Goal: Task Accomplishment & Management: Manage account settings

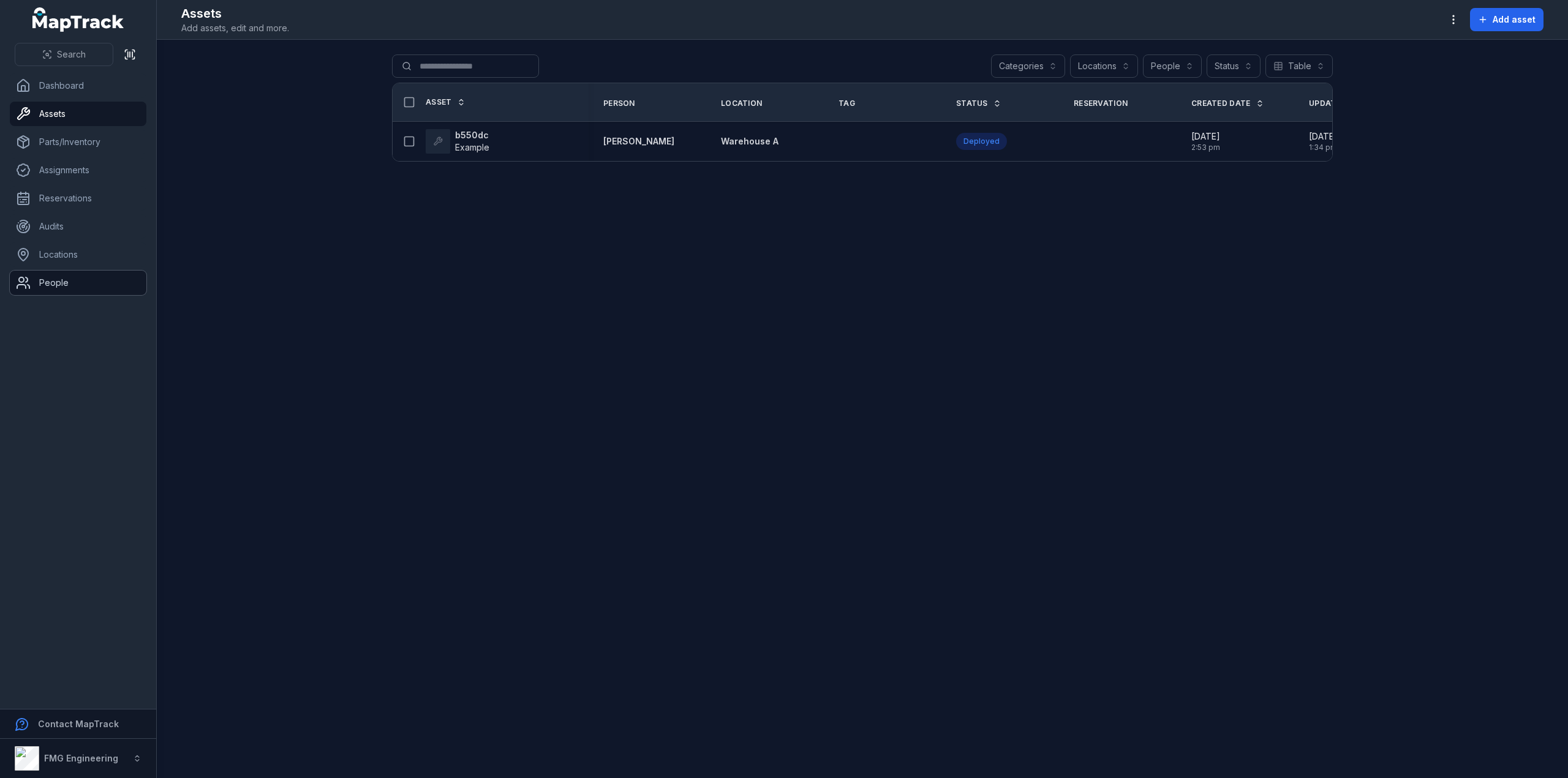
click at [73, 273] on link "People" at bounding box center [78, 282] width 136 height 24
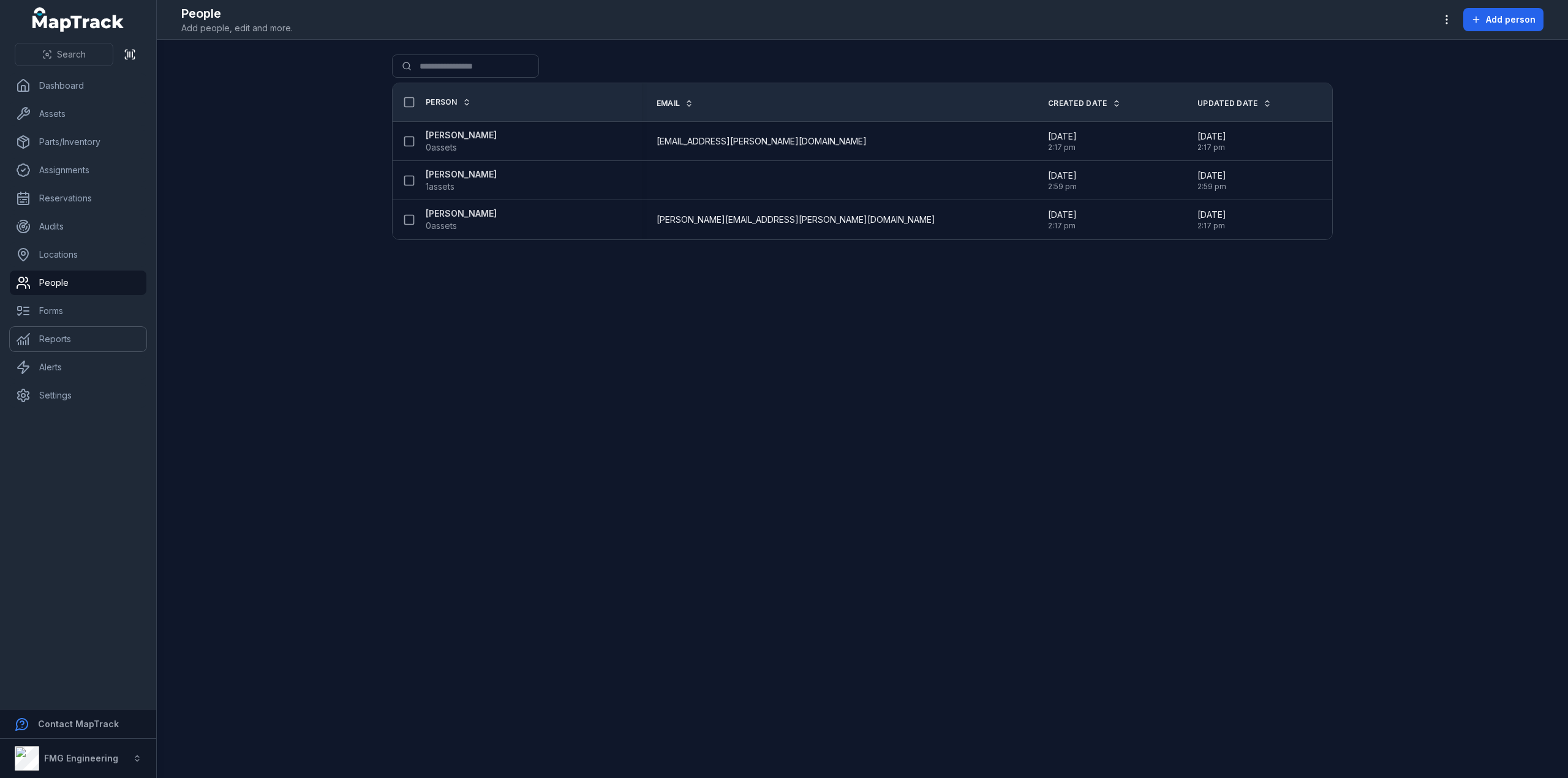
click at [75, 343] on link "Reports" at bounding box center [78, 339] width 136 height 24
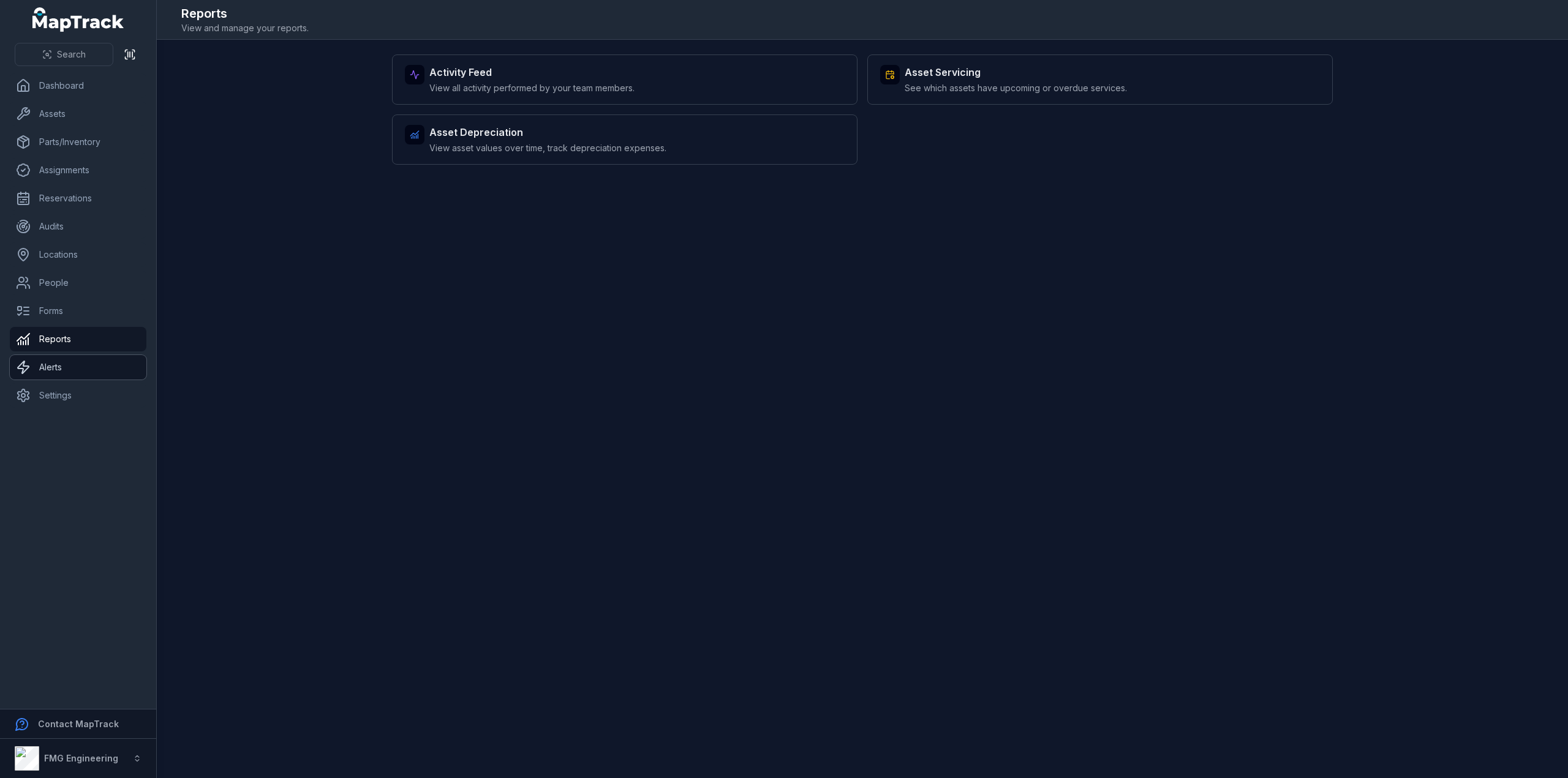
click at [46, 361] on link "Alerts" at bounding box center [78, 367] width 136 height 24
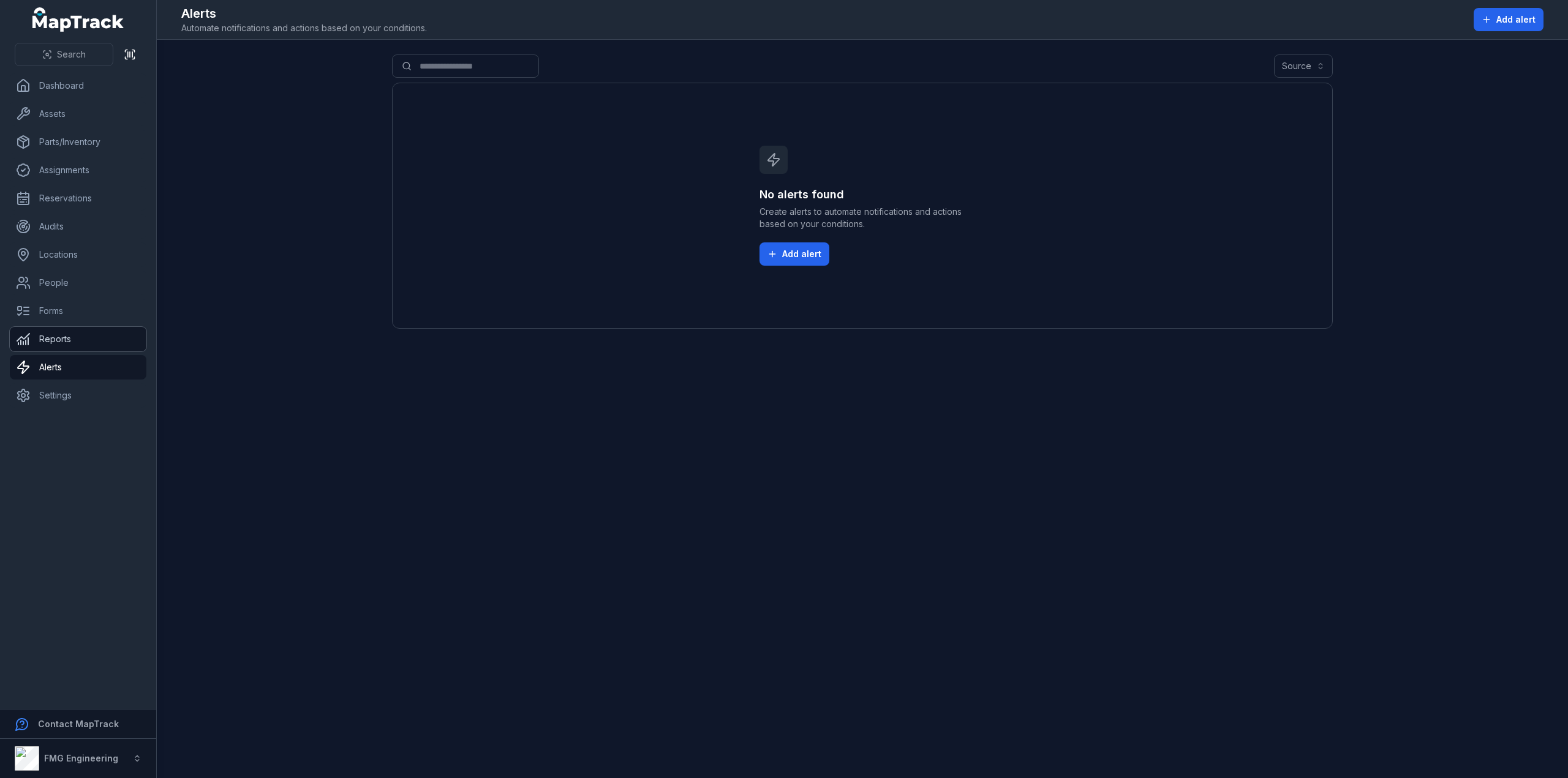
click at [58, 334] on link "Reports" at bounding box center [78, 339] width 136 height 24
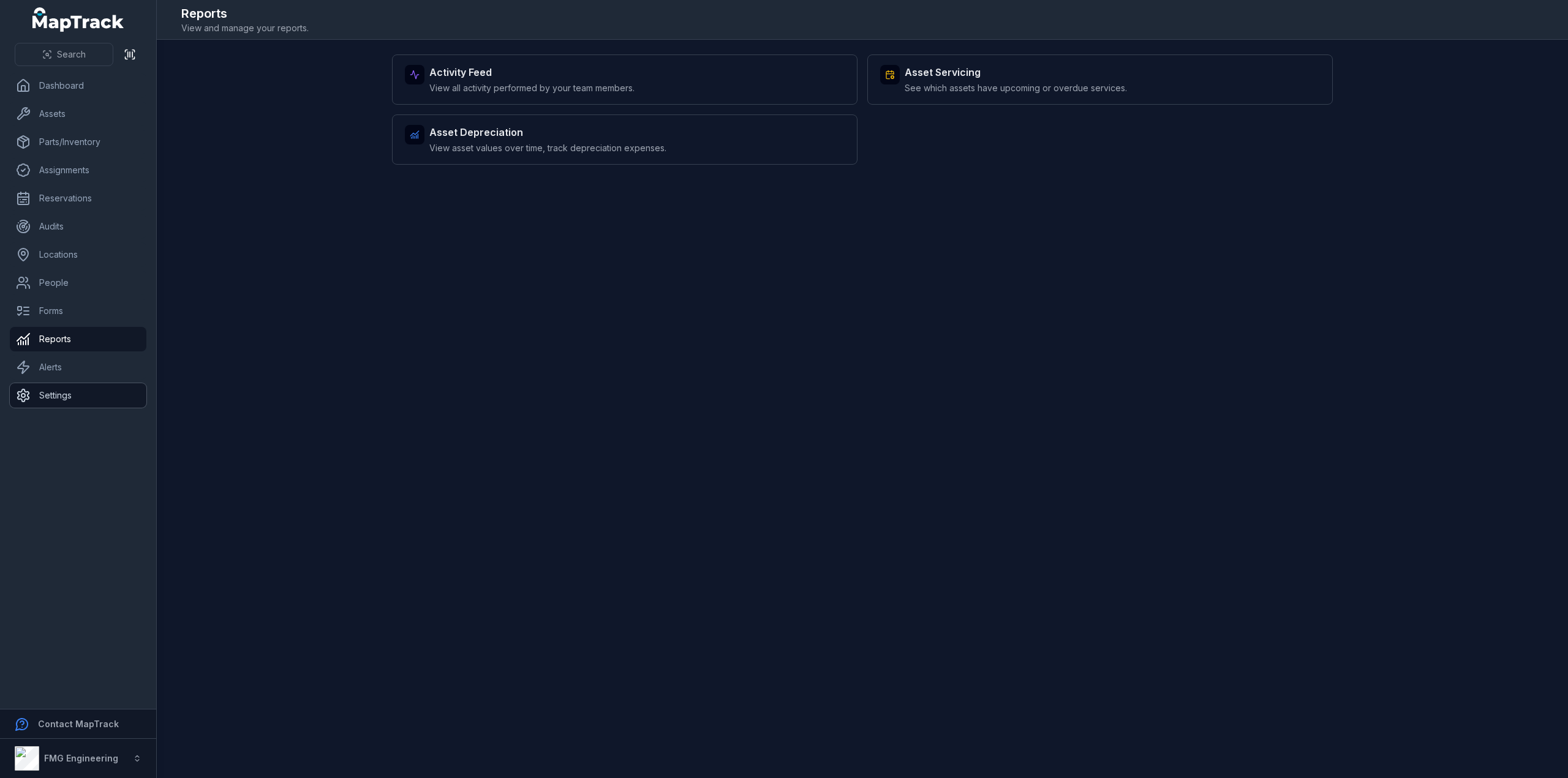
click at [45, 407] on link "Settings" at bounding box center [78, 395] width 136 height 24
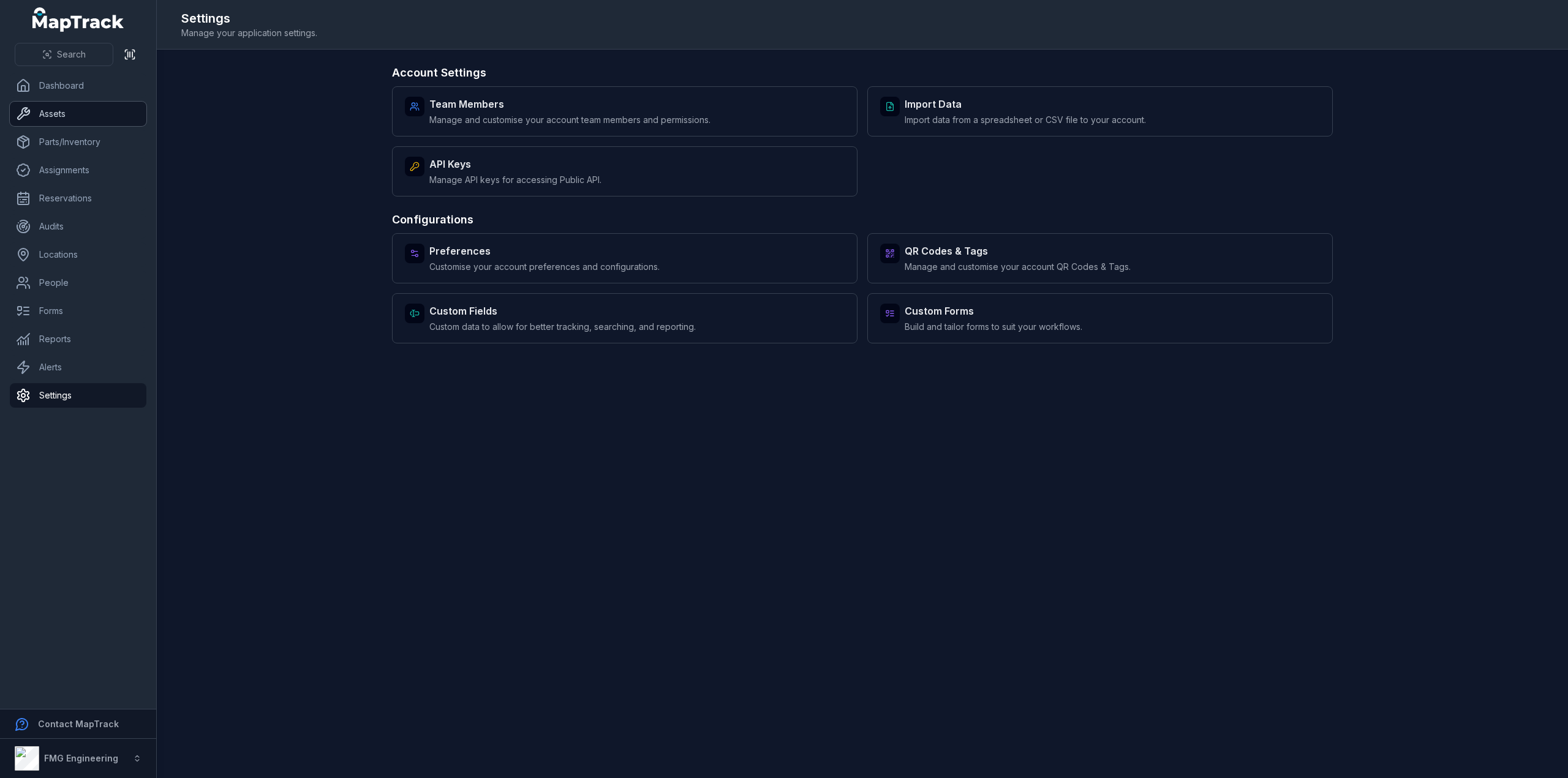
click at [79, 124] on link "Assets" at bounding box center [78, 113] width 136 height 24
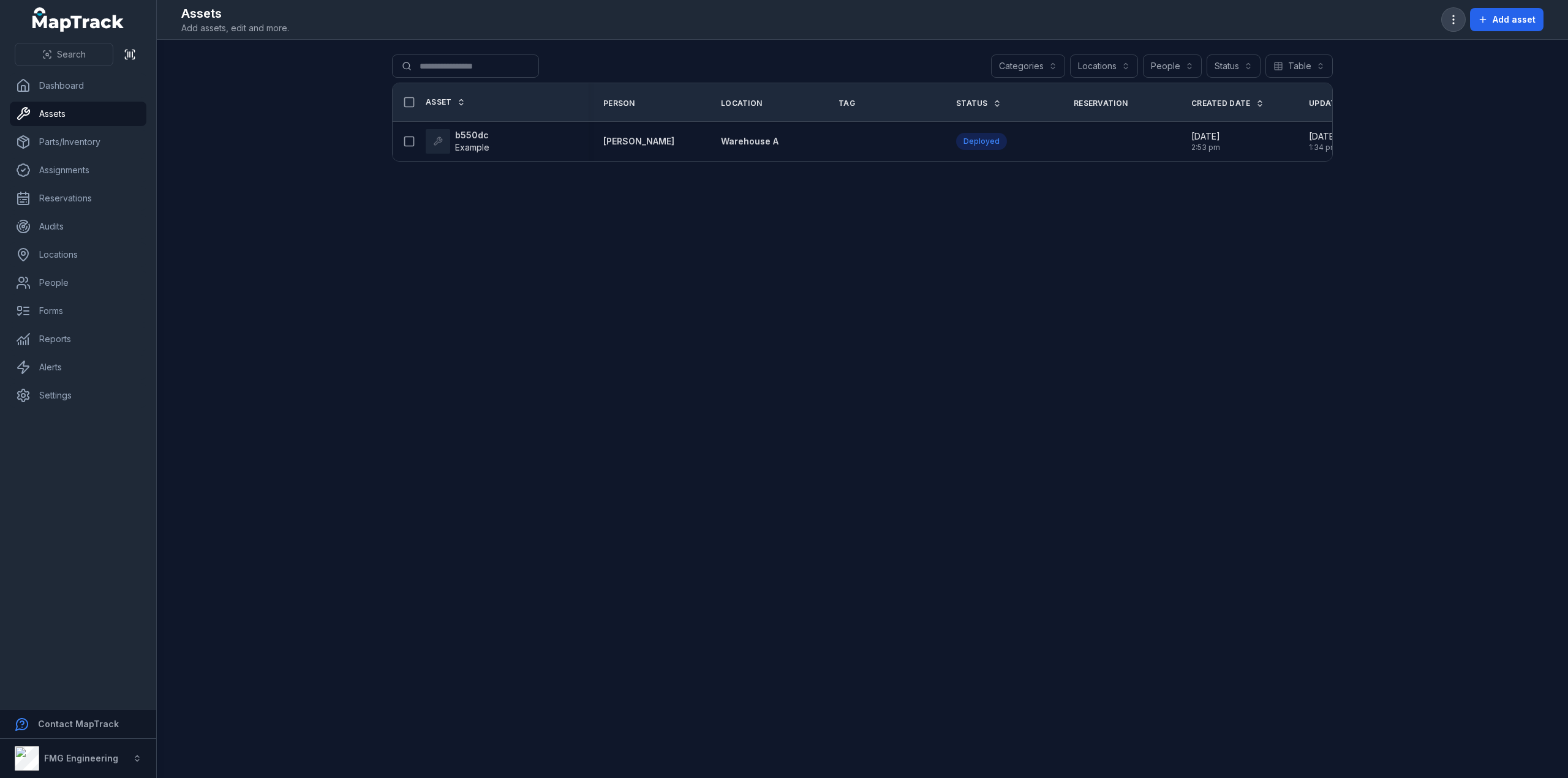
click at [1452, 19] on icon "button" at bounding box center [1453, 19] width 12 height 12
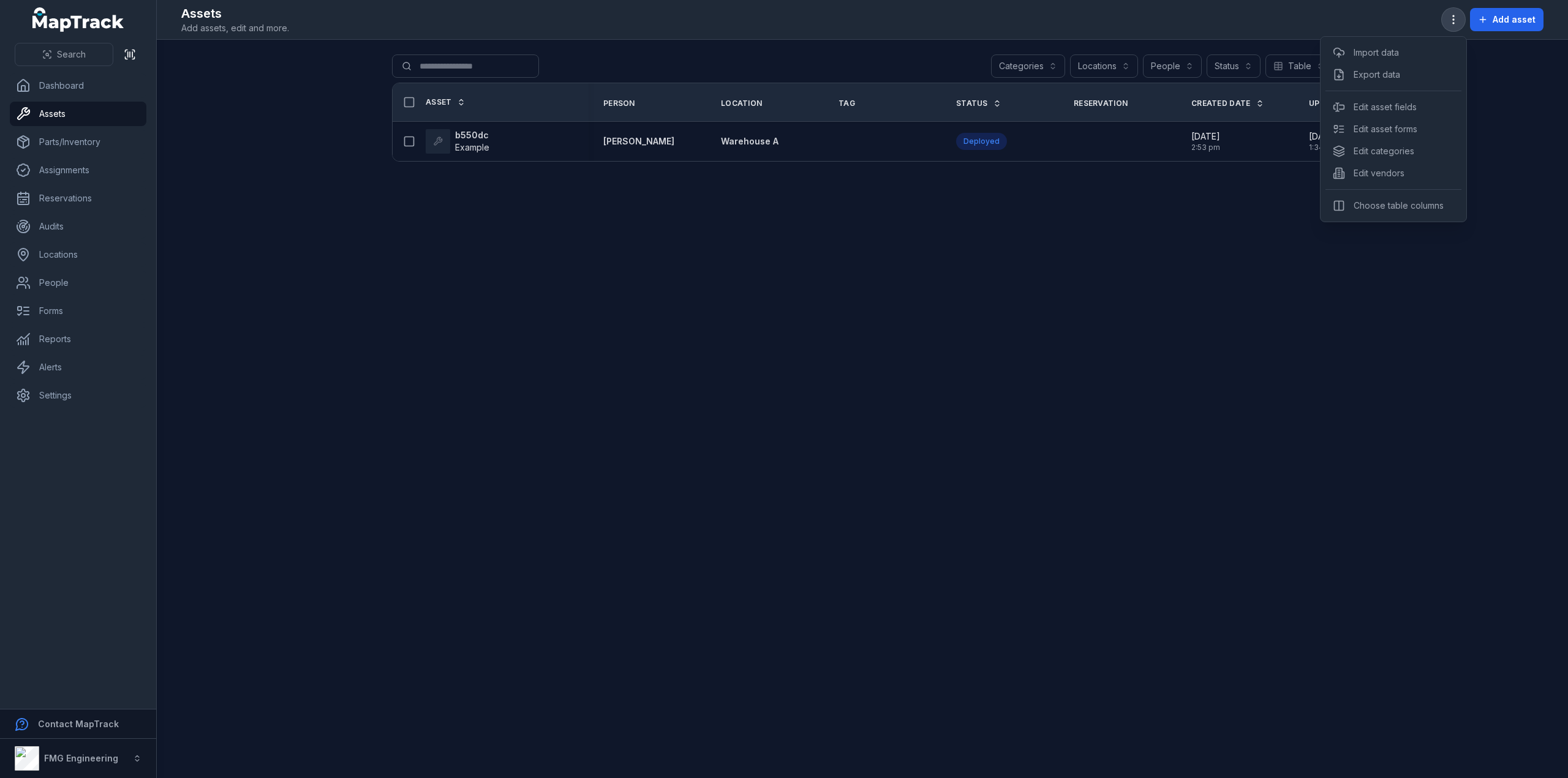
click at [1452, 19] on icon "button" at bounding box center [1453, 19] width 12 height 12
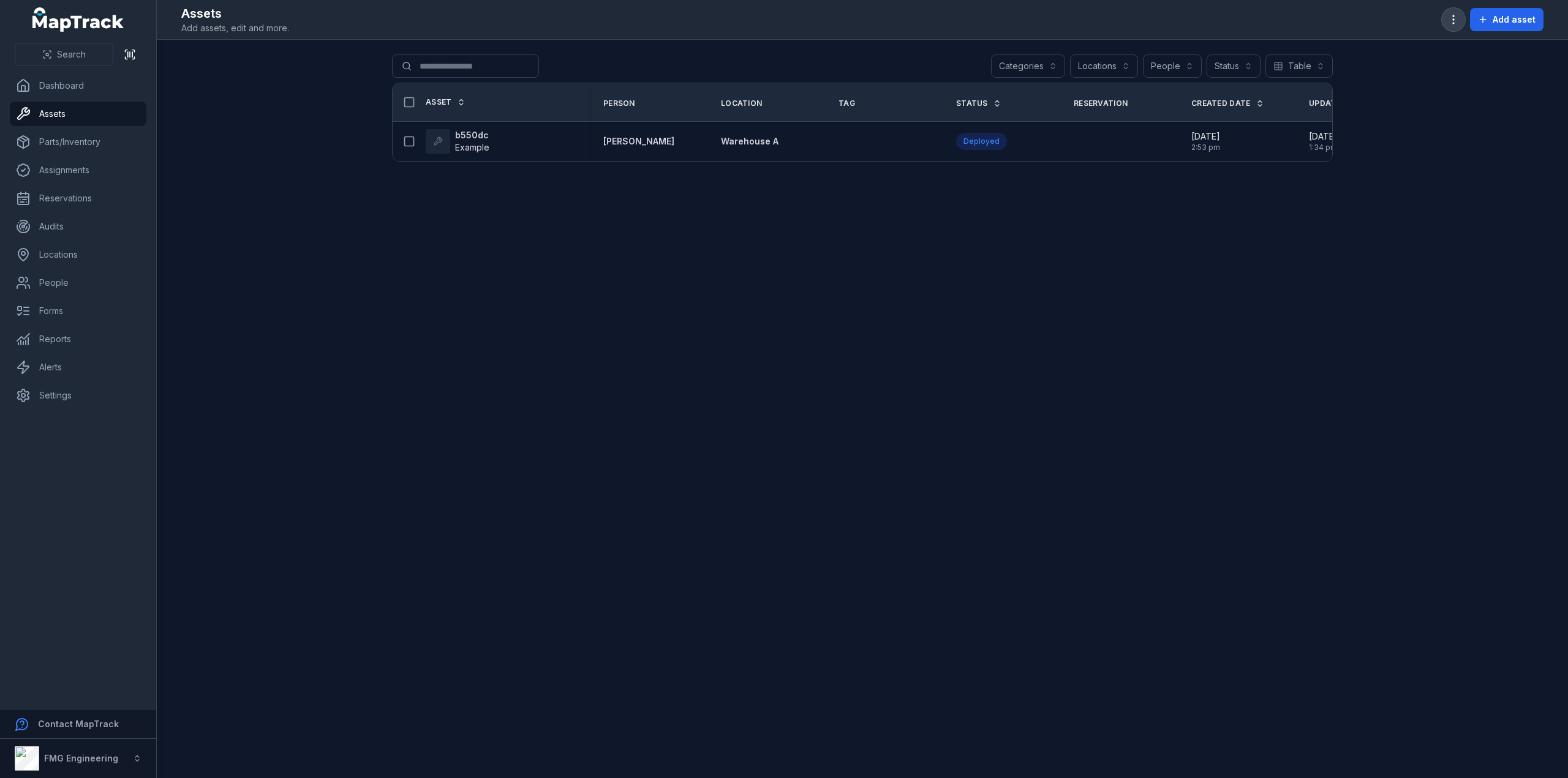
click at [1460, 22] on icon "button" at bounding box center [1453, 19] width 12 height 12
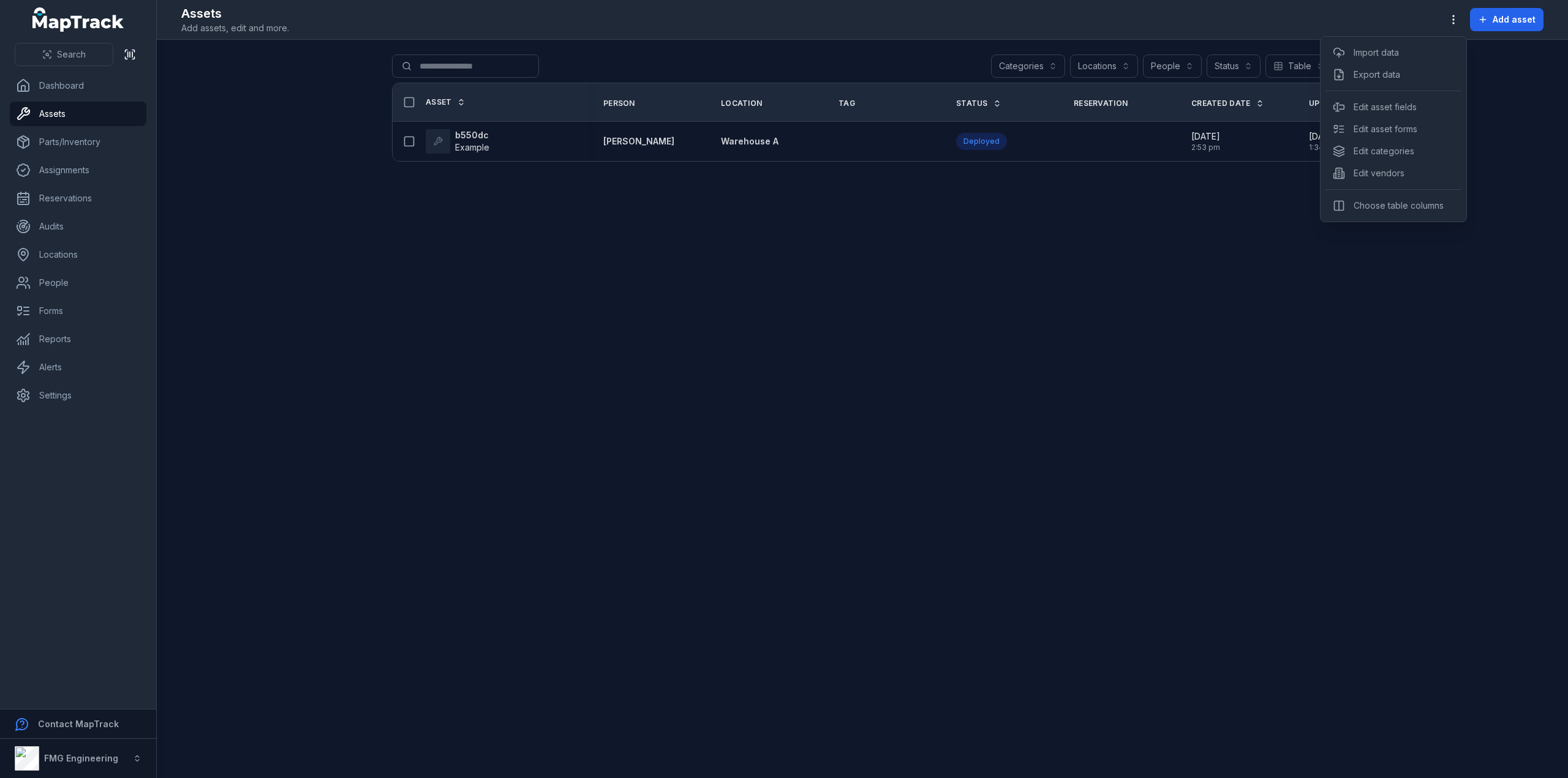
click at [1431, 21] on div "Assets Add assets, edit and more. Add asset" at bounding box center [862, 19] width 1362 height 30
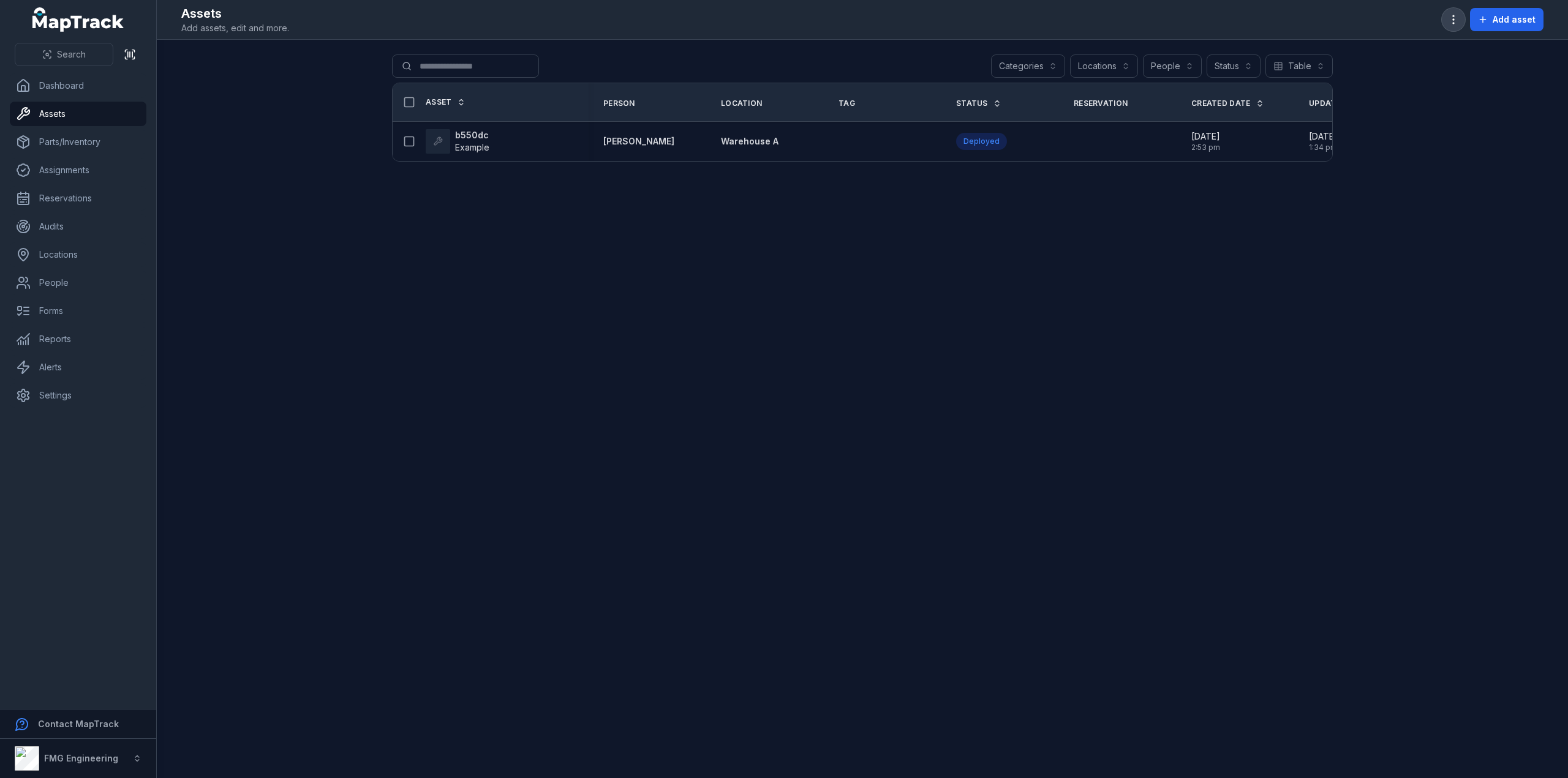
click at [1450, 18] on icon "button" at bounding box center [1453, 19] width 12 height 12
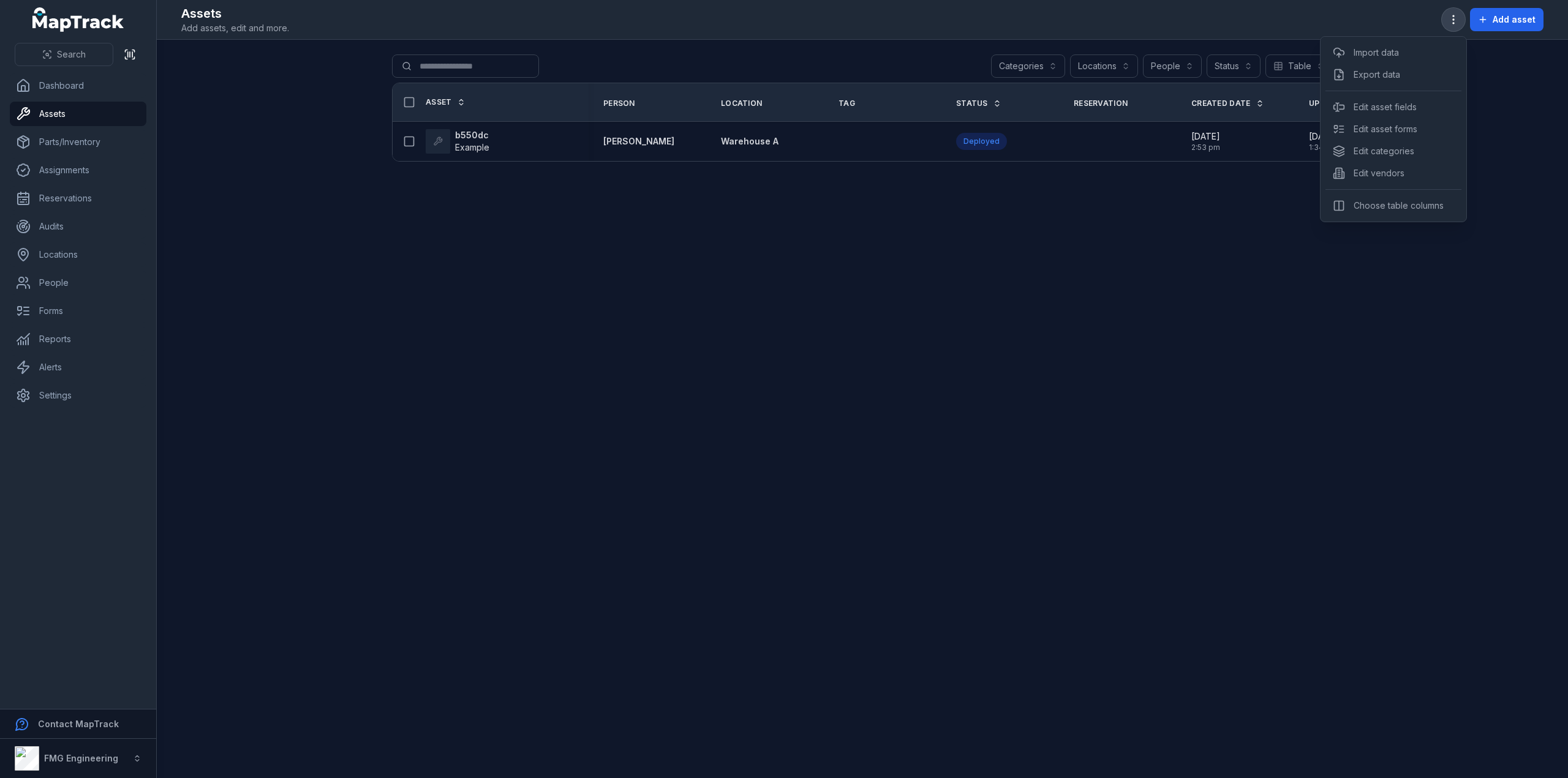
click at [1454, 16] on circle "button" at bounding box center [1453, 16] width 2 height 2
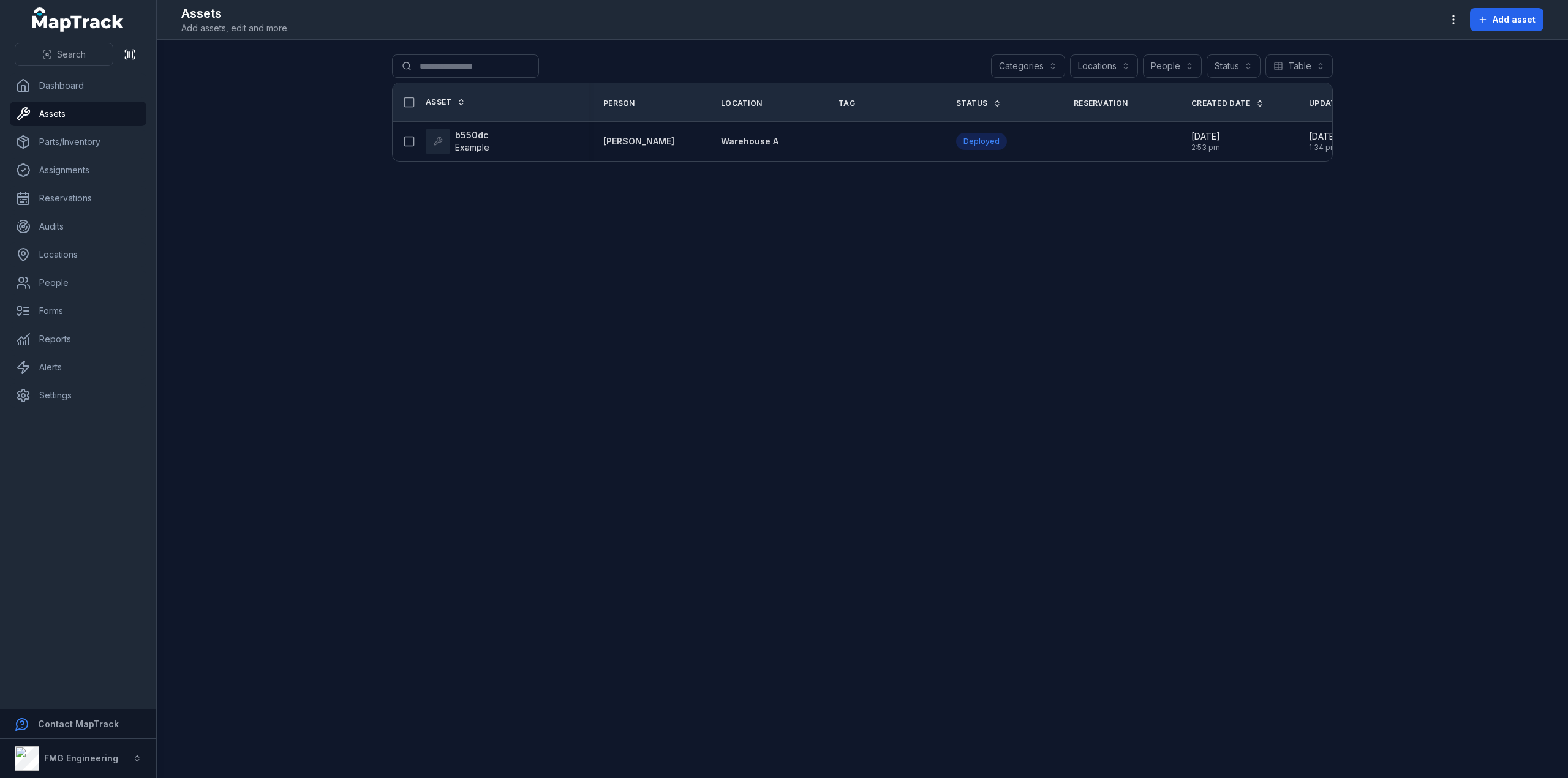
click at [710, 372] on main "Search for assets Categories Locations People Status Table ***** Asset Person L…" at bounding box center [862, 408] width 1411 height 738
click at [1452, 18] on icon "button" at bounding box center [1453, 19] width 12 height 12
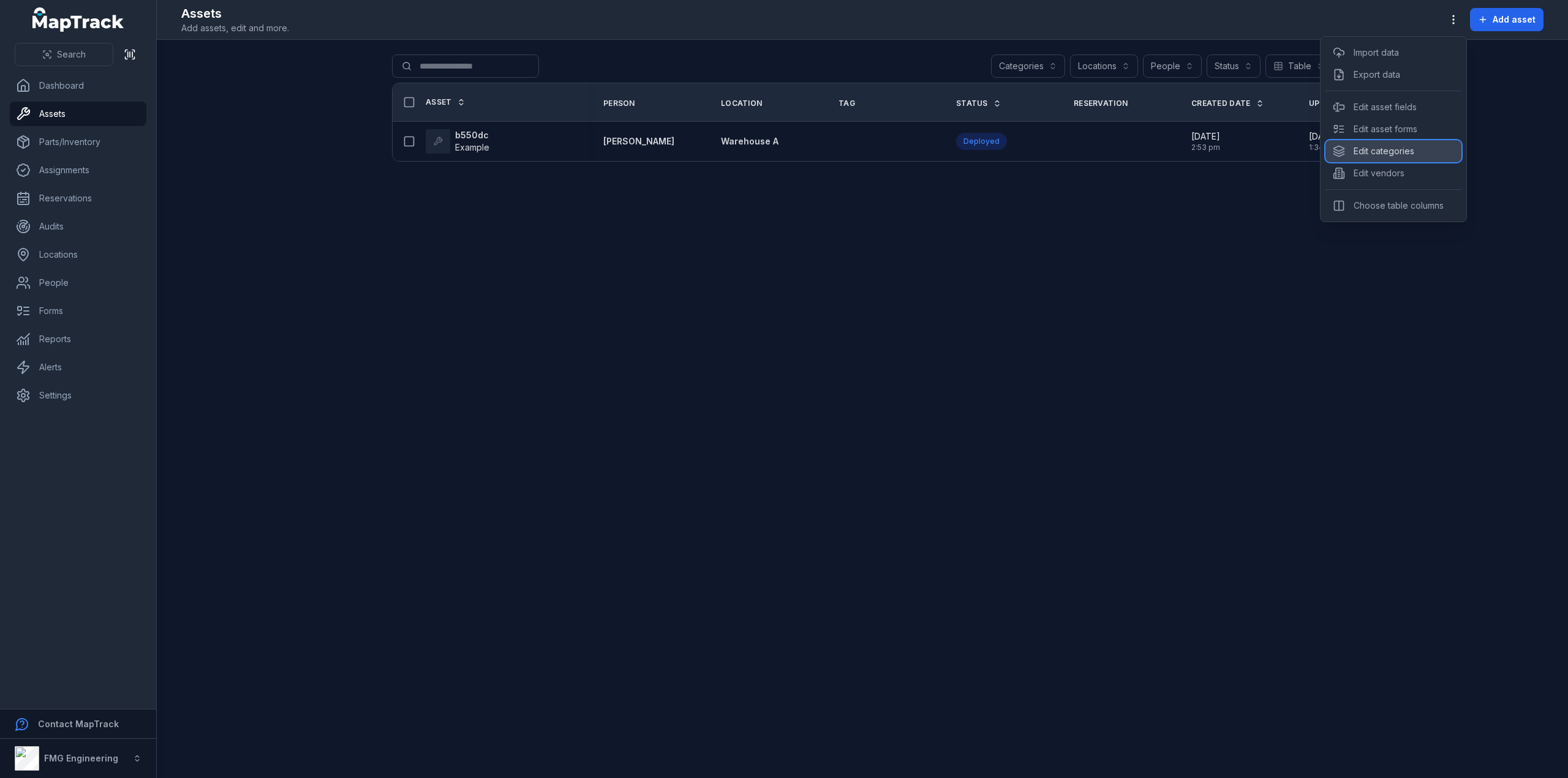
click at [1401, 154] on div "Edit categories" at bounding box center [1393, 151] width 136 height 22
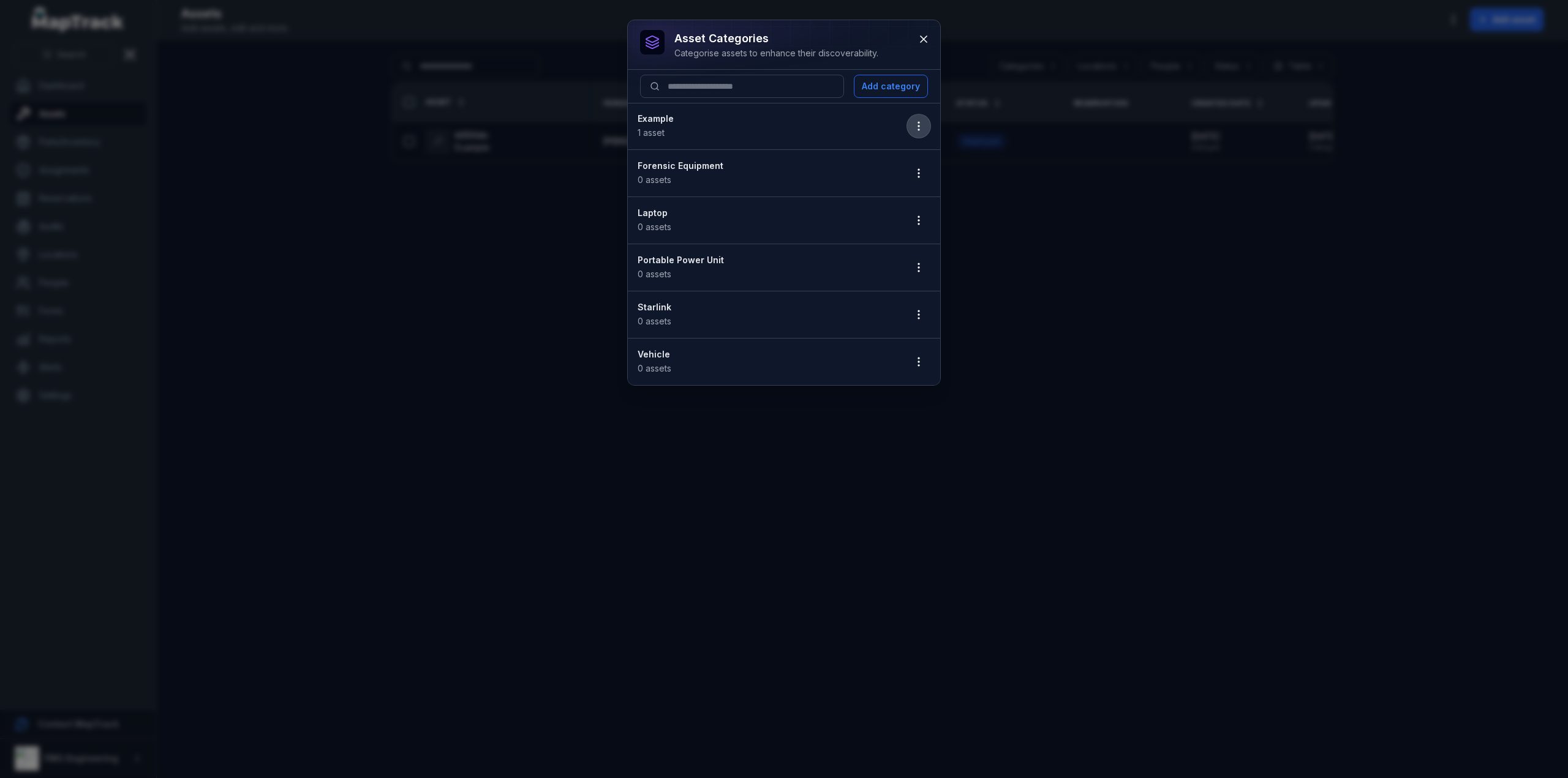
click at [919, 127] on icon "button" at bounding box center [919, 126] width 12 height 12
drag, startPoint x: 919, startPoint y: 127, endPoint x: 895, endPoint y: 156, distance: 37.6
click at [895, 778] on div "asset categories Categorise assets to enhance their discoverability. Add catego…" at bounding box center [784, 778] width 1568 height 0
click at [895, 156] on div "Edit" at bounding box center [857, 157] width 136 height 22
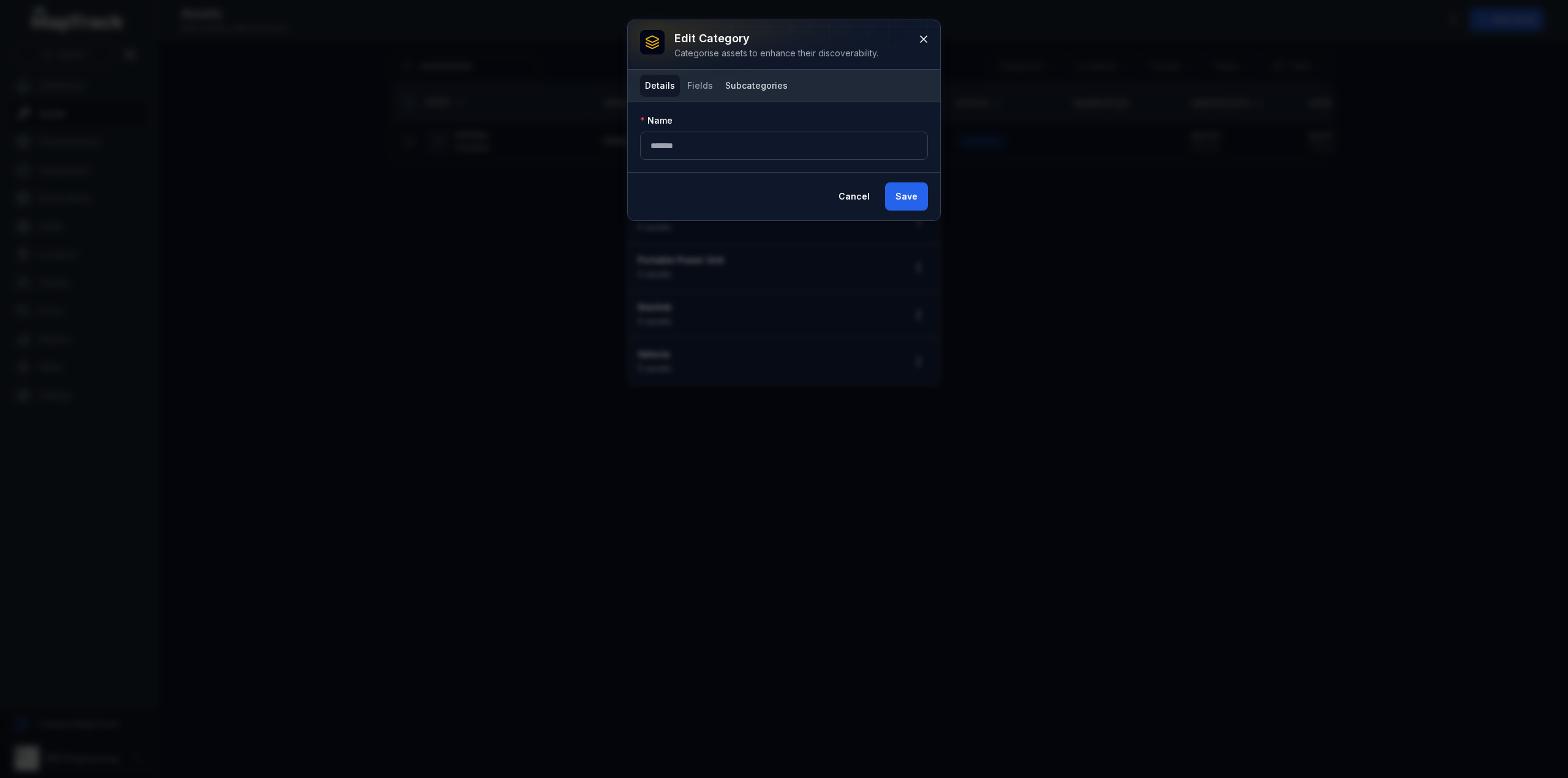
click at [738, 87] on button "Subcategories" at bounding box center [756, 86] width 73 height 22
click at [708, 87] on button "Fields" at bounding box center [700, 86] width 36 height 22
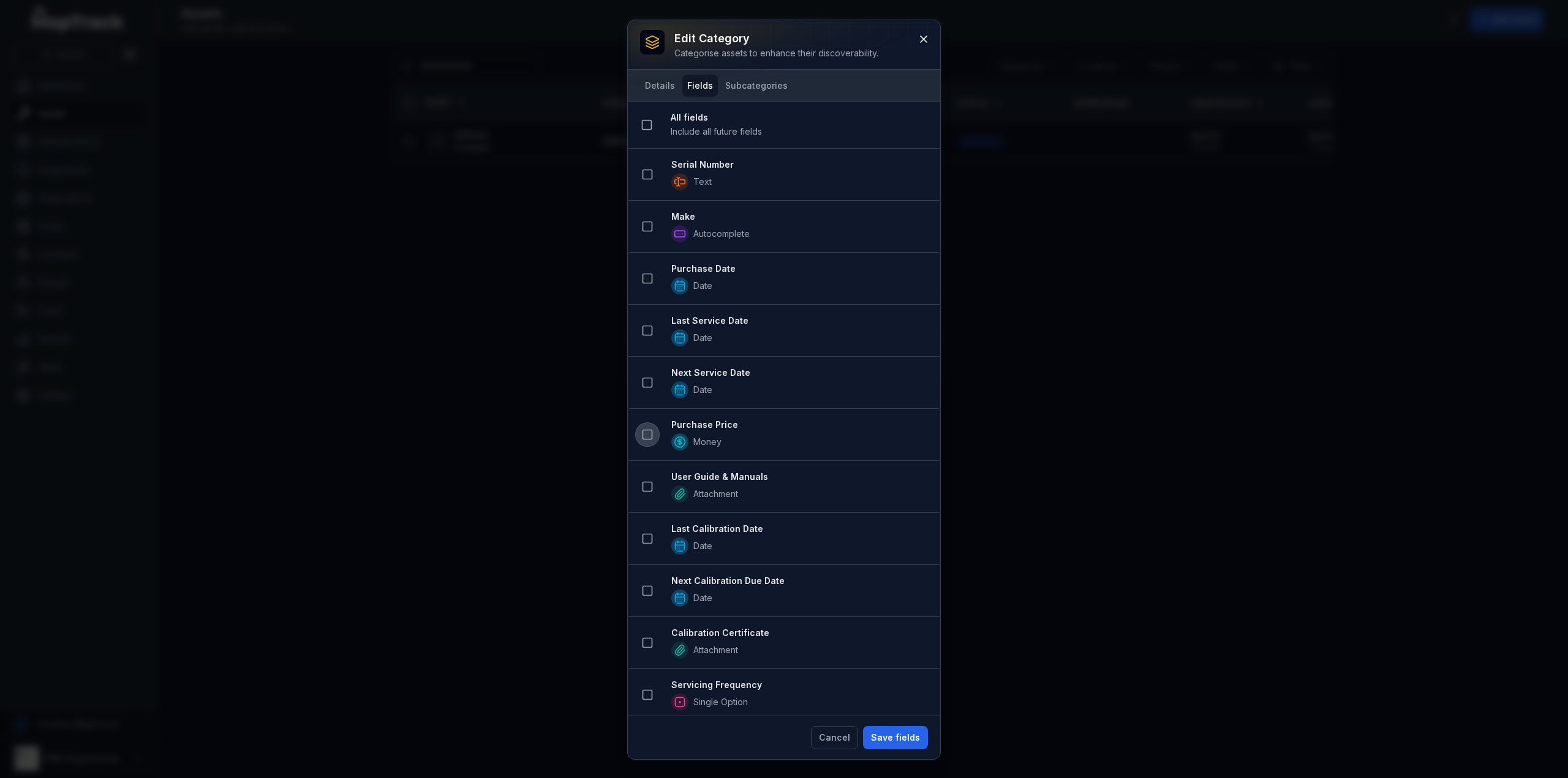
click at [643, 429] on icon at bounding box center [648, 435] width 12 height 12
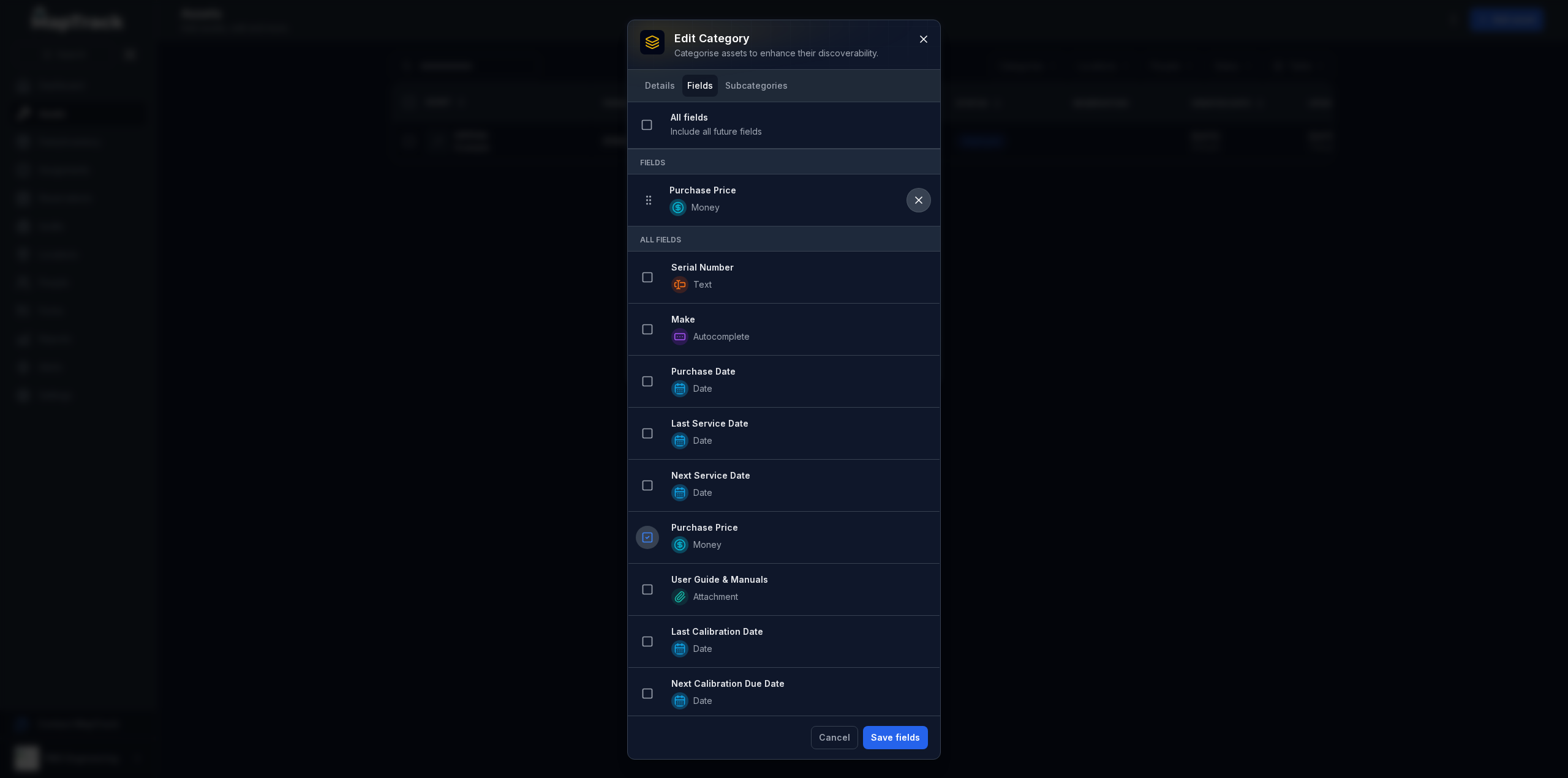
click at [913, 200] on icon at bounding box center [919, 200] width 12 height 12
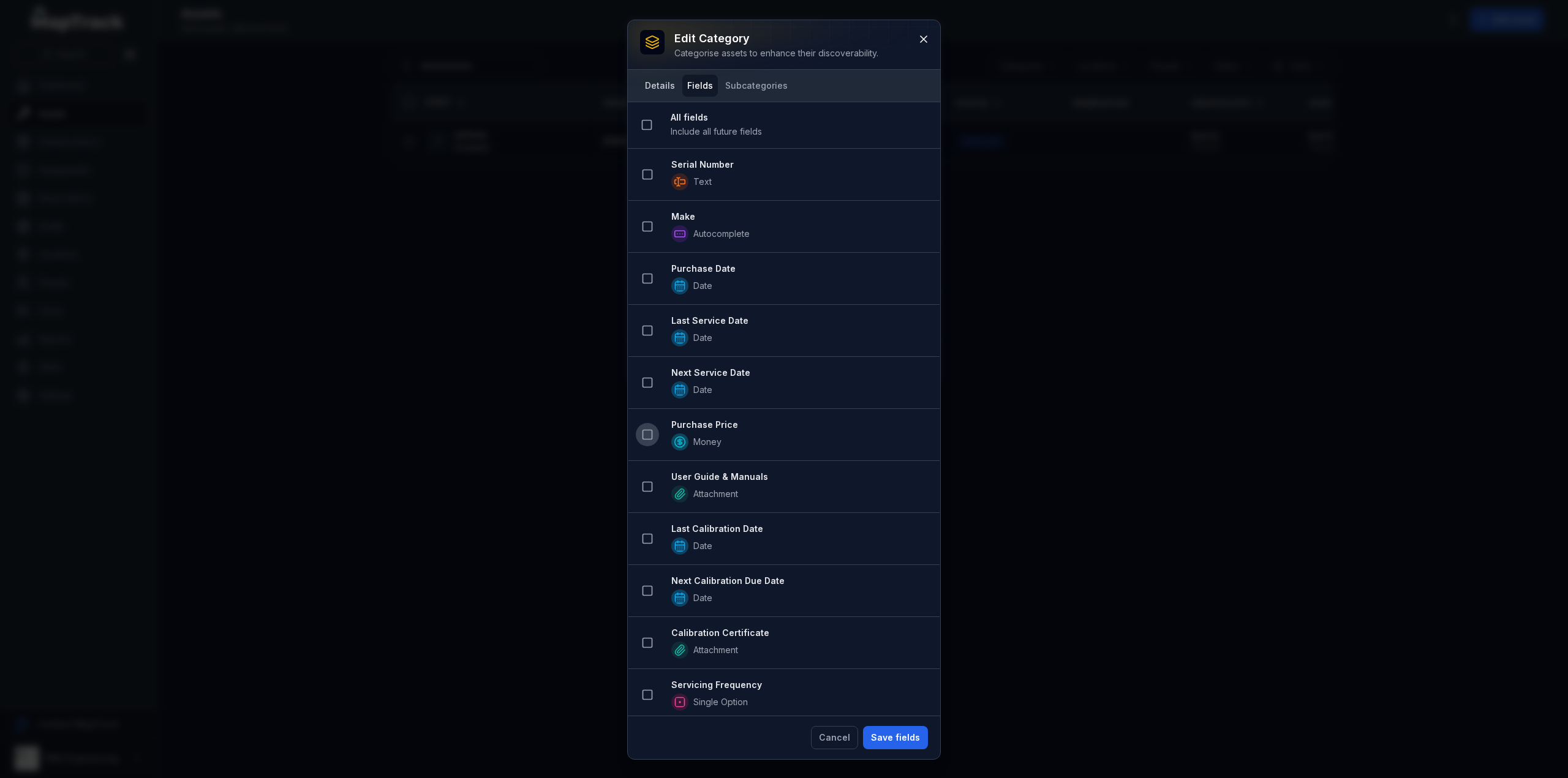
click at [649, 88] on button "Details" at bounding box center [660, 86] width 40 height 22
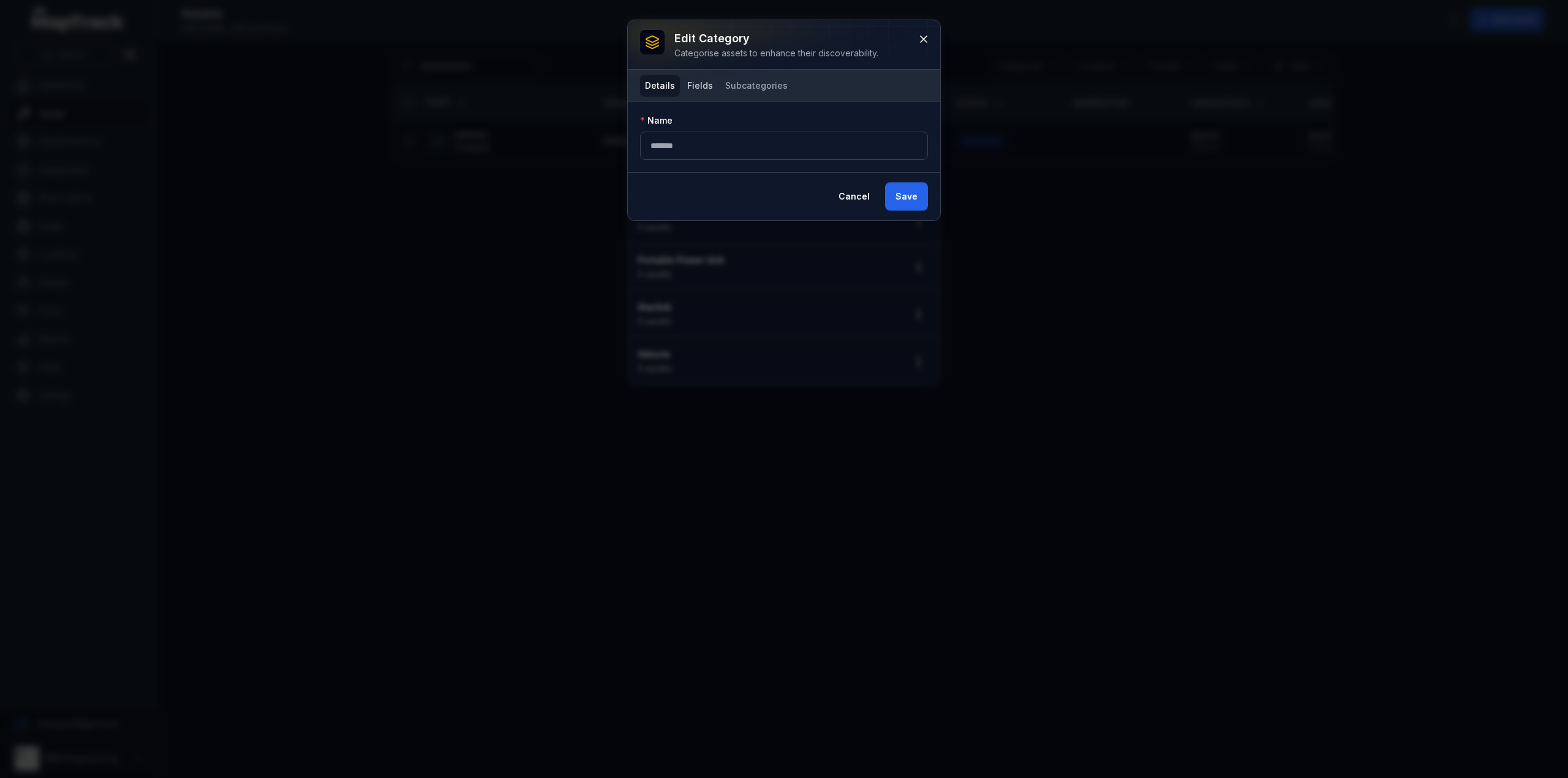
click at [701, 91] on button "Fields" at bounding box center [700, 86] width 36 height 22
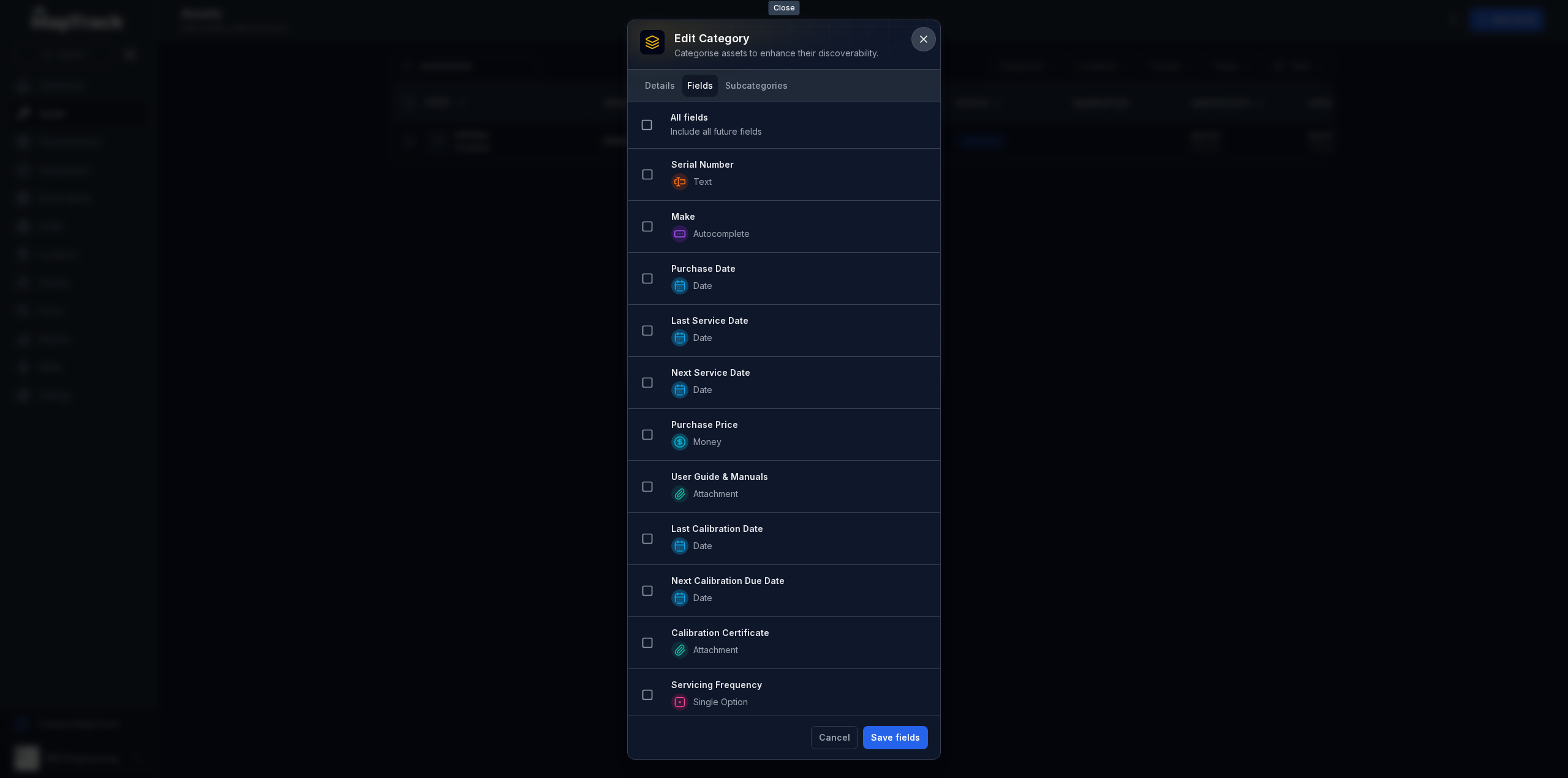
click at [924, 37] on icon at bounding box center [924, 39] width 12 height 12
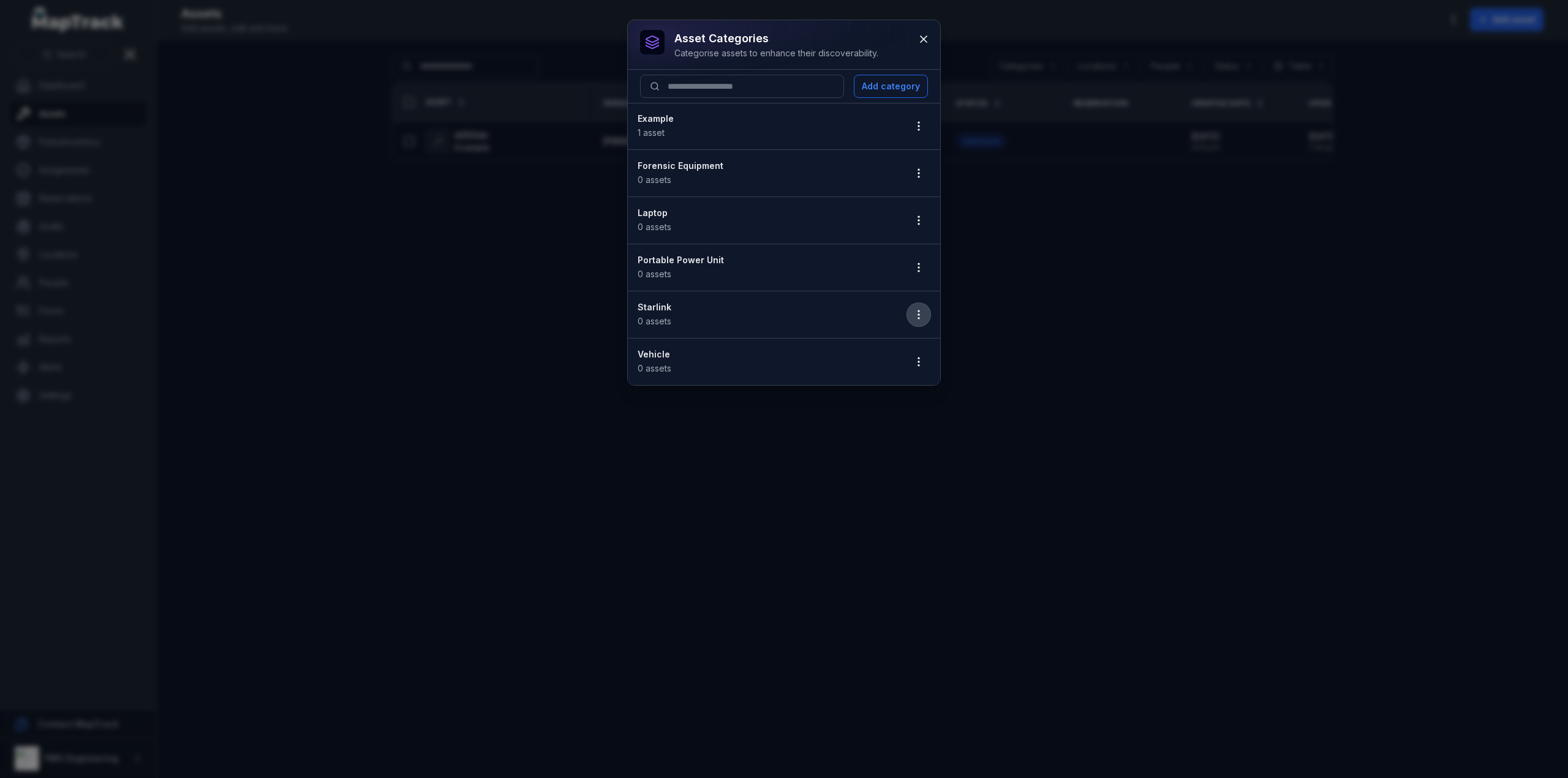
click at [919, 318] on circle "button" at bounding box center [919, 319] width 2 height 2
click at [896, 342] on div "Edit" at bounding box center [857, 345] width 136 height 22
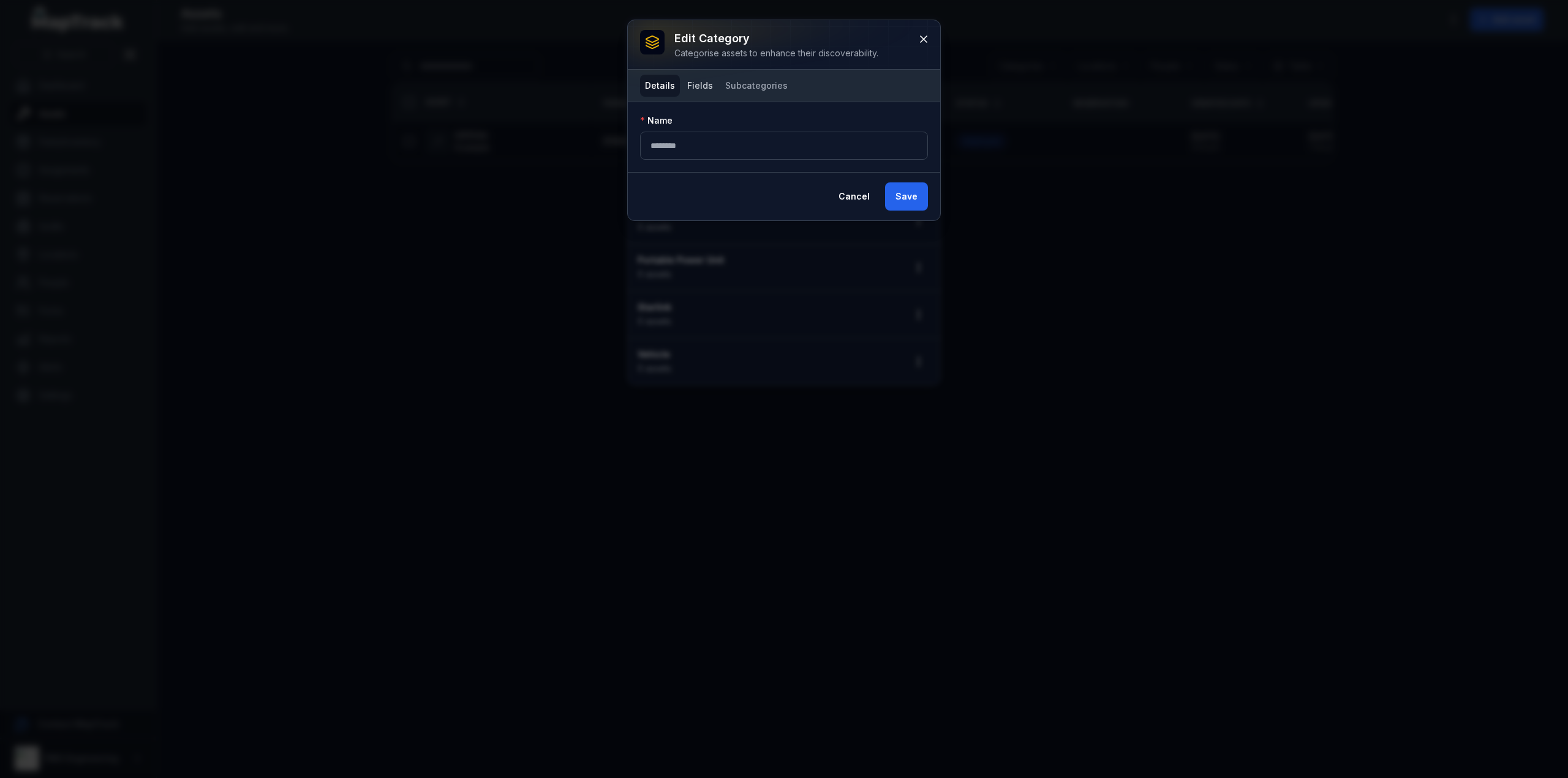
click at [704, 89] on button "Fields" at bounding box center [700, 86] width 36 height 22
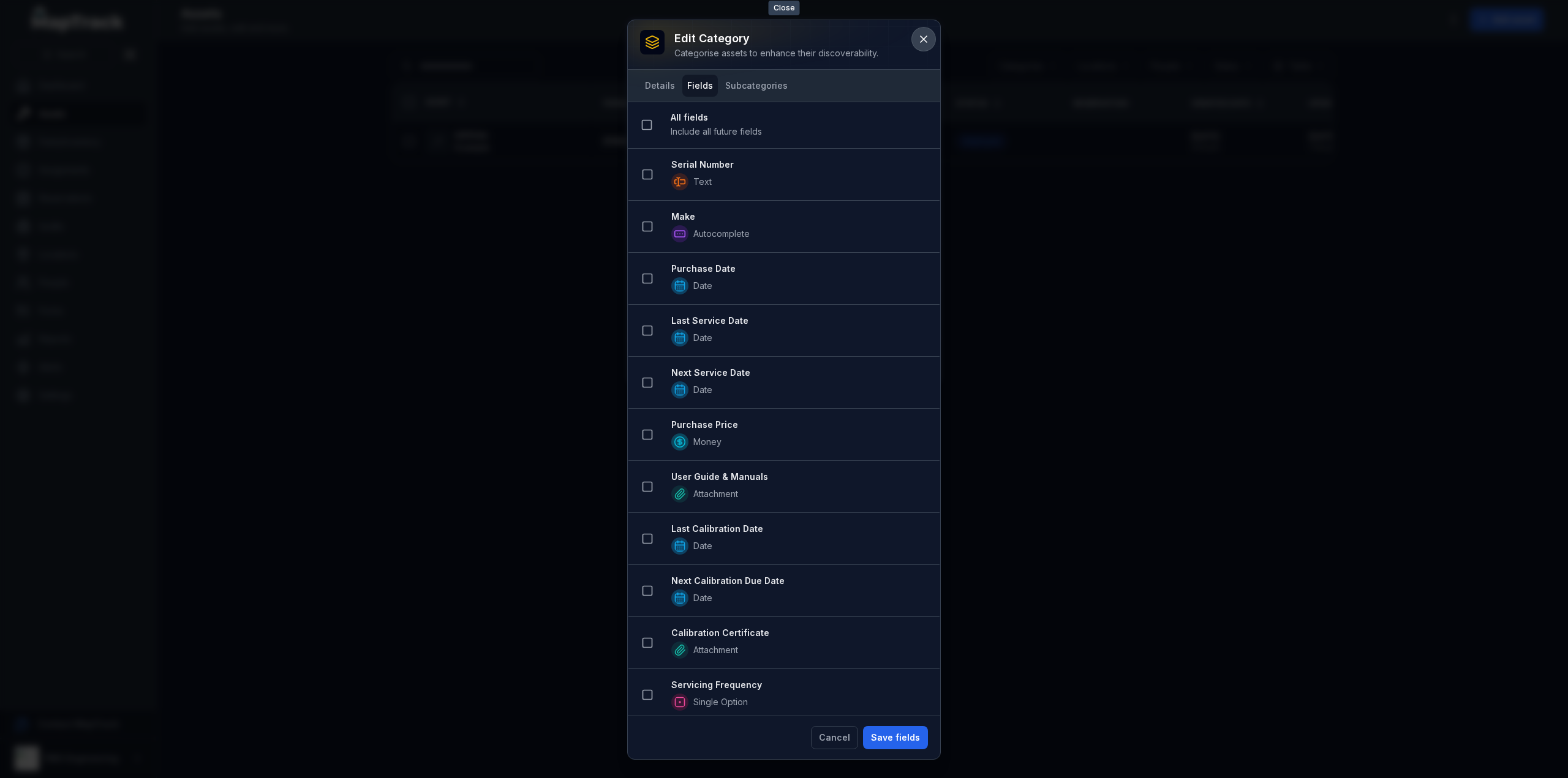
click at [919, 38] on icon at bounding box center [924, 39] width 12 height 12
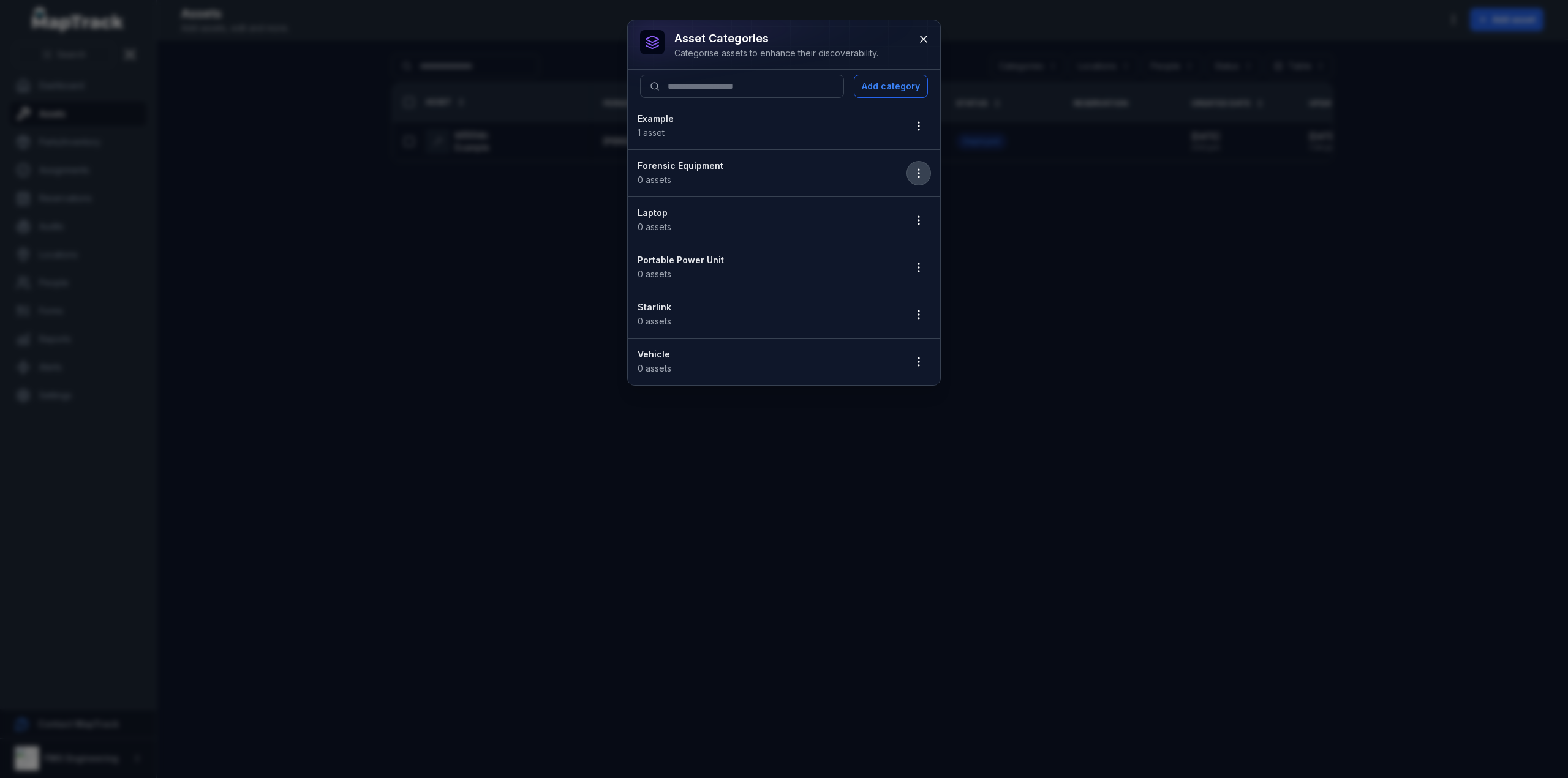
click at [920, 175] on icon "button" at bounding box center [919, 173] width 12 height 12
click at [896, 200] on div "Edit" at bounding box center [857, 204] width 136 height 22
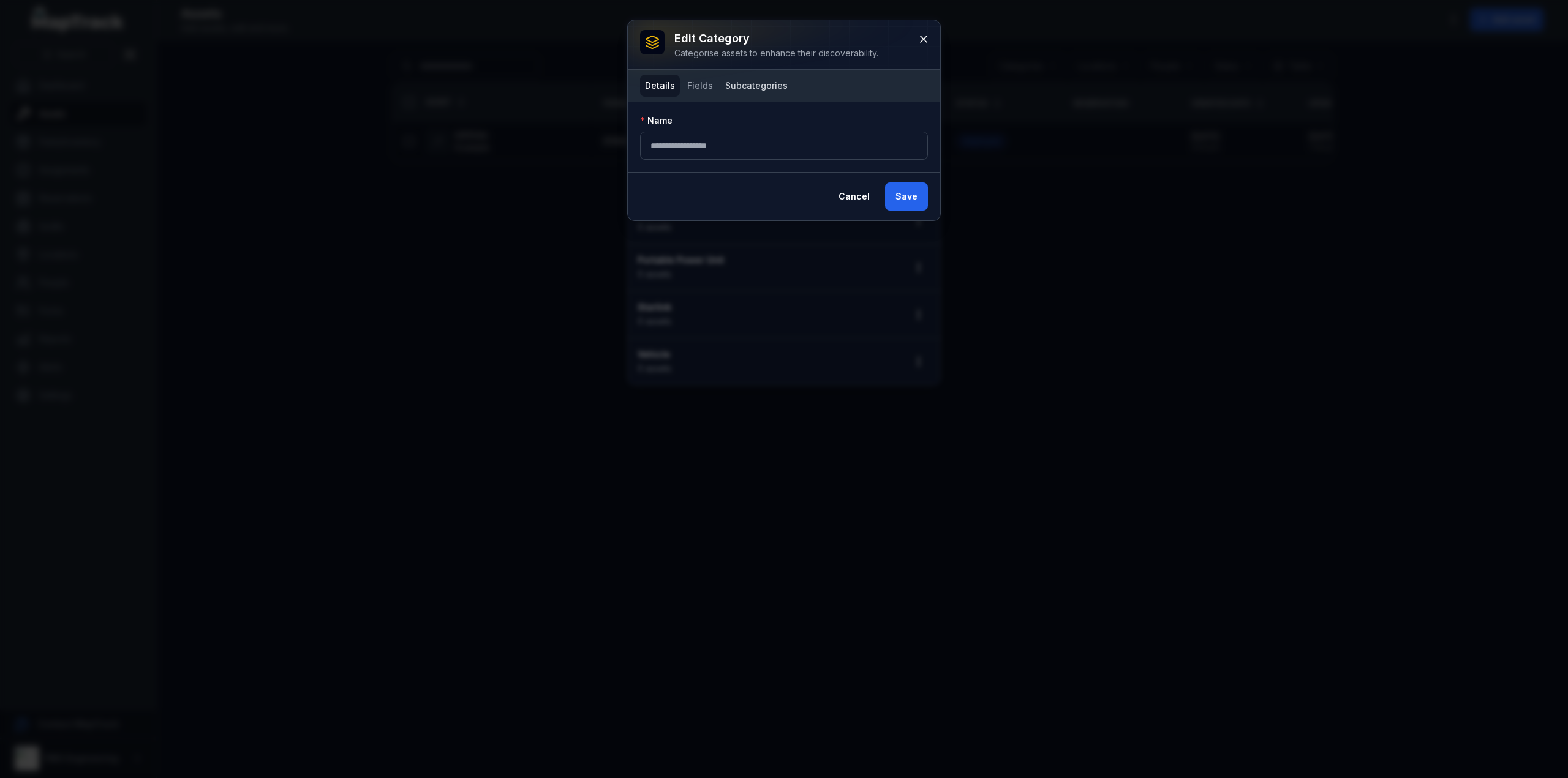
click at [723, 84] on button "Subcategories" at bounding box center [756, 86] width 73 height 22
click at [696, 90] on button "Fields" at bounding box center [700, 86] width 36 height 22
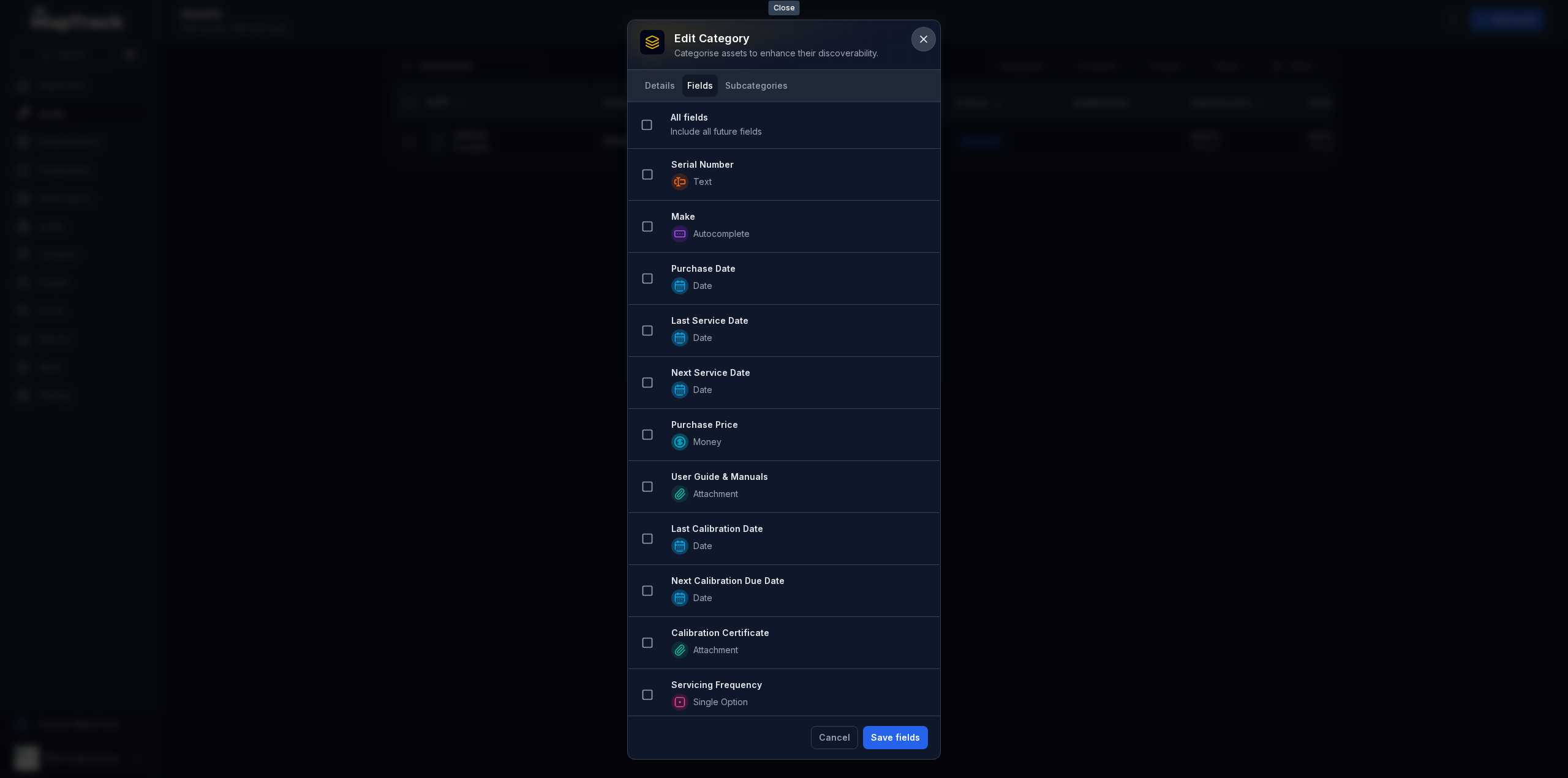
click at [918, 41] on button at bounding box center [924, 39] width 23 height 23
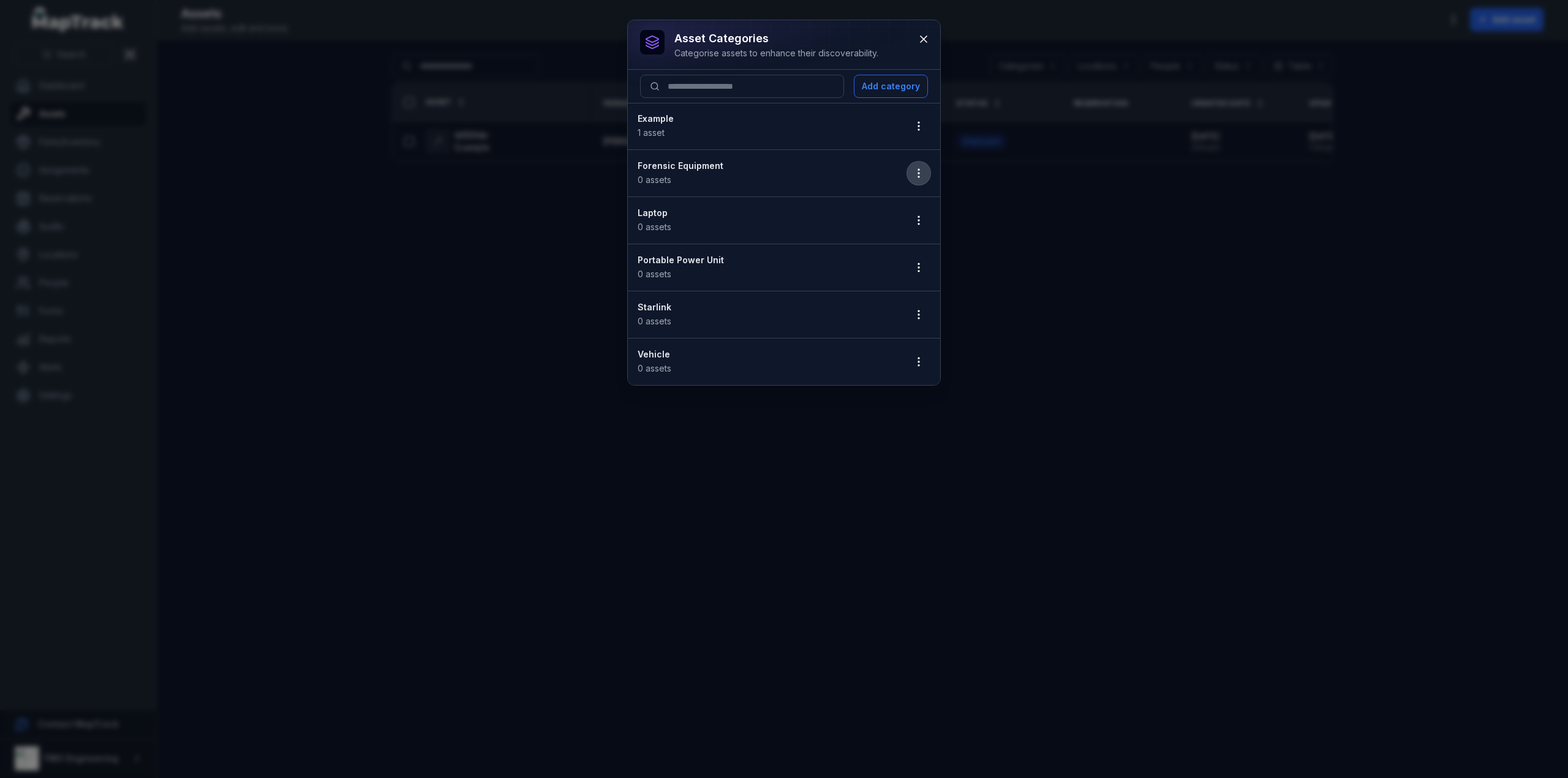
click at [915, 168] on icon "button" at bounding box center [919, 173] width 12 height 12
click at [923, 167] on icon "button" at bounding box center [919, 173] width 12 height 12
click at [922, 59] on div at bounding box center [784, 44] width 313 height 49
click at [922, 38] on icon at bounding box center [924, 39] width 12 height 12
